Goal: Information Seeking & Learning: Learn about a topic

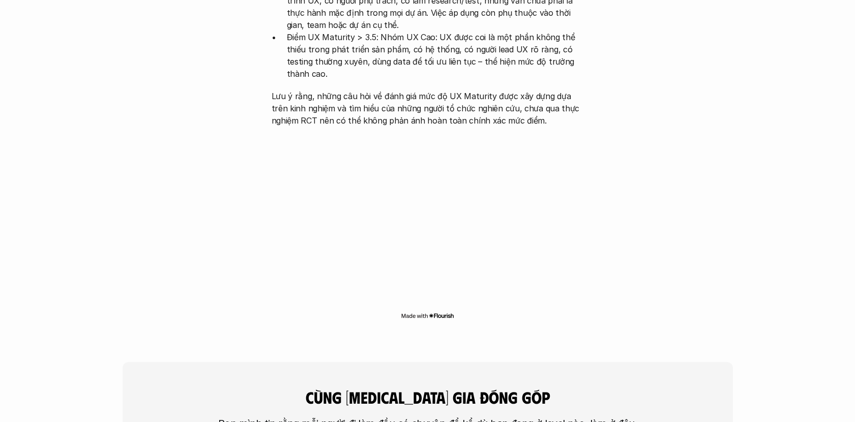
scroll to position [2218, 0]
click at [507, 264] on div at bounding box center [428, 226] width 331 height 190
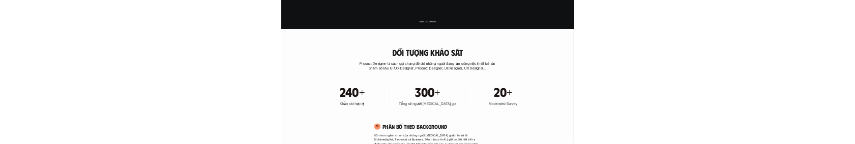
scroll to position [0, 0]
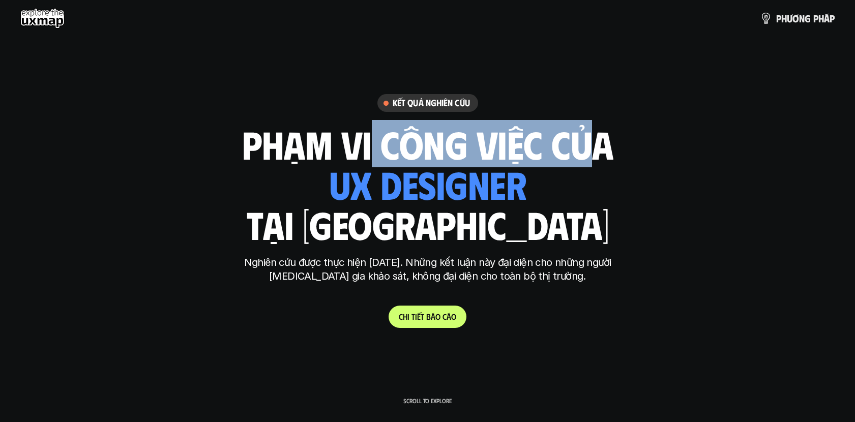
drag, startPoint x: 358, startPoint y: 148, endPoint x: 584, endPoint y: 146, distance: 225.9
click at [584, 146] on h1 "phạm vi công việc của" at bounding box center [427, 144] width 371 height 43
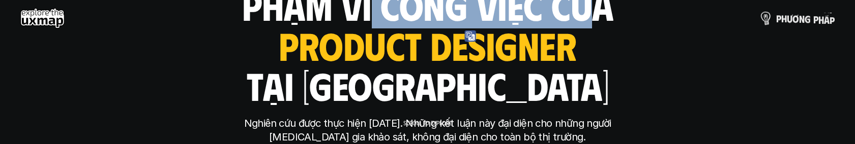
click at [801, 18] on p "p h ư ơ n g p h á p" at bounding box center [805, 18] width 59 height 11
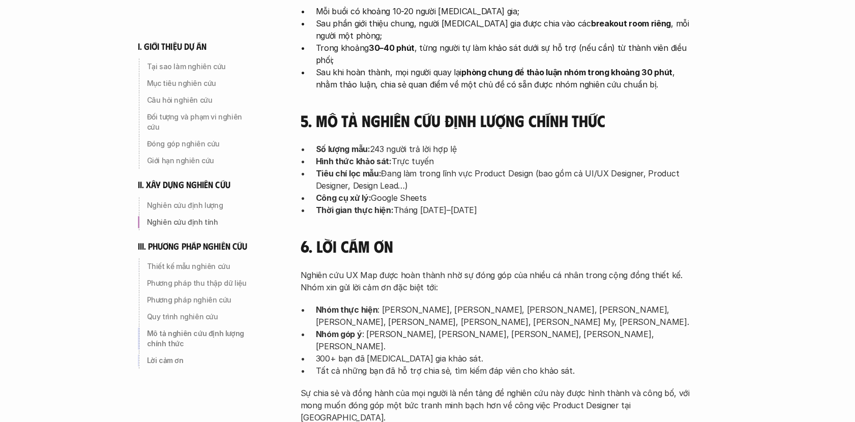
scroll to position [3323, 0]
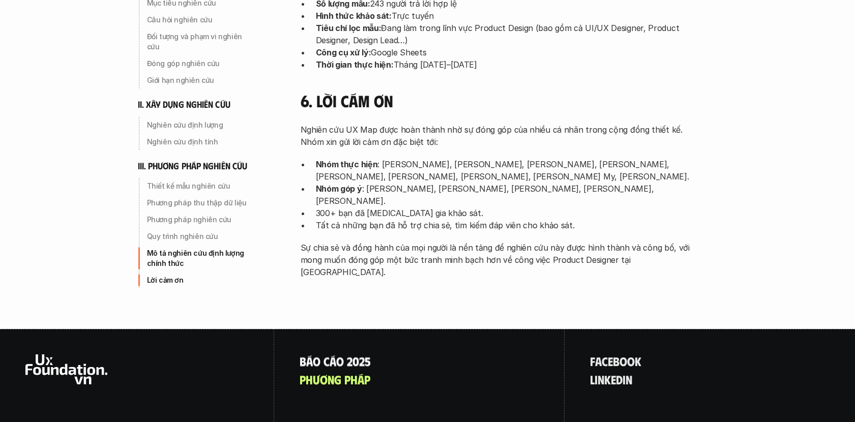
click at [349, 144] on p "B á o c á o 2 0 2 5" at bounding box center [335, 361] width 71 height 13
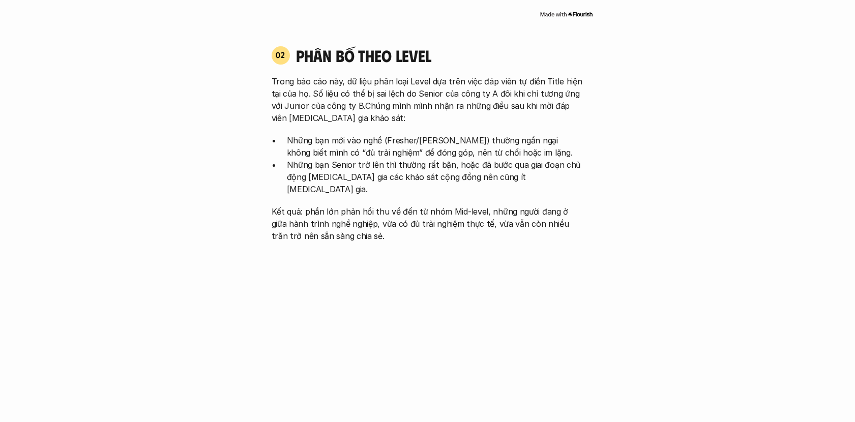
scroll to position [1052, 0]
